Goal: Task Accomplishment & Management: Use online tool/utility

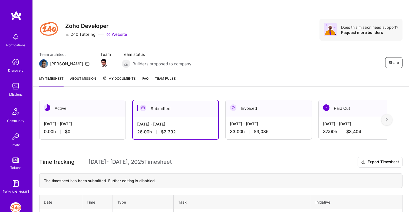
click at [115, 132] on div "0:00 h $0" at bounding box center [82, 132] width 77 height 6
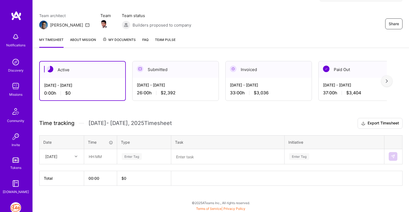
scroll to position [39, 0]
click at [77, 157] on icon at bounding box center [76, 156] width 3 height 3
click at [64, 181] on div "[DATE]" at bounding box center [62, 182] width 44 height 10
click at [93, 156] on input "text" at bounding box center [100, 156] width 32 height 14
type input "03:00"
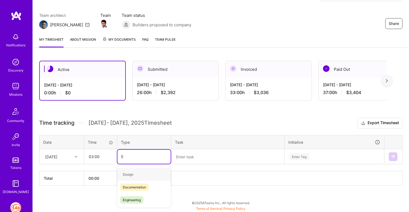
type input "En"
click at [130, 187] on span "Engineering" at bounding box center [131, 186] width 23 height 7
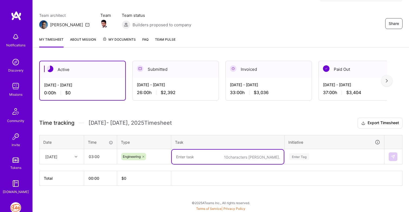
click at [203, 159] on textarea "To enrich screen reader interactions, please activate Accessibility in Grammarl…" at bounding box center [228, 156] width 112 height 14
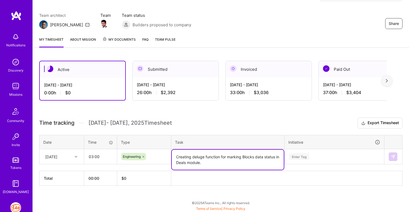
type textarea "Creating deluge function for marking Blocks data status in Deals module."
click at [293, 154] on div "Enter Tag" at bounding box center [334, 156] width 99 height 14
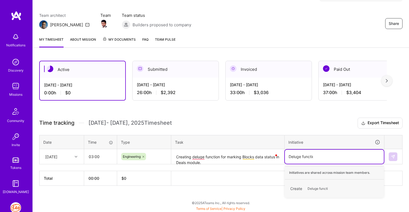
type input "Deluge function"
click at [301, 185] on div "Create Deluge function" at bounding box center [335, 188] width 94 height 13
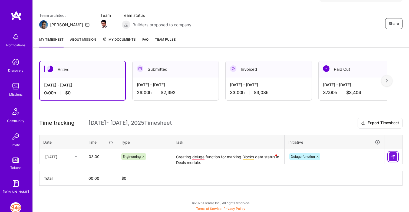
click at [394, 155] on img at bounding box center [393, 156] width 4 height 4
